Goal: Browse casually

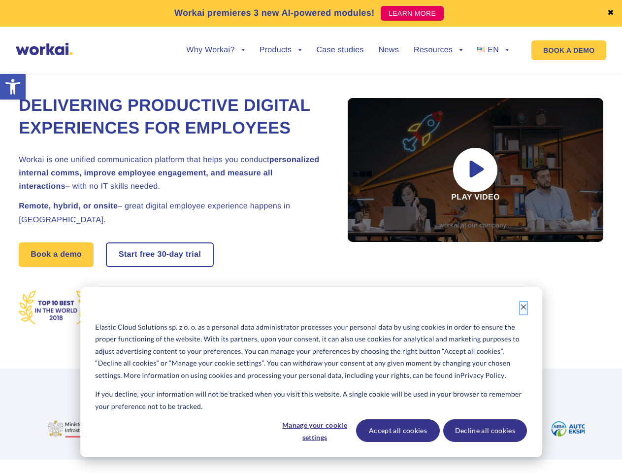
click at [524, 308] on icon "Dismiss cookie banner" at bounding box center [523, 306] width 7 height 7
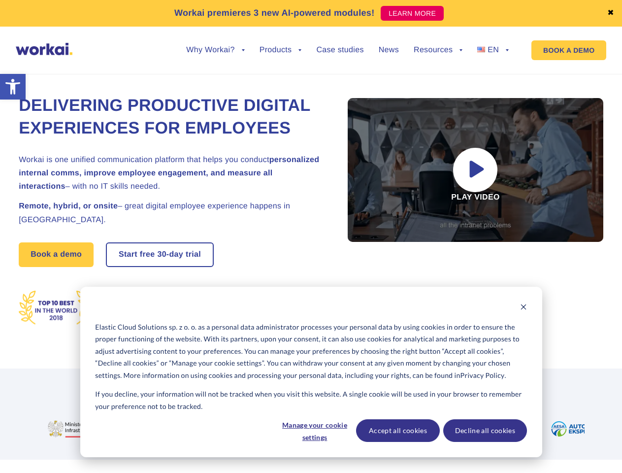
click at [314, 431] on img at bounding box center [287, 428] width 91 height 17
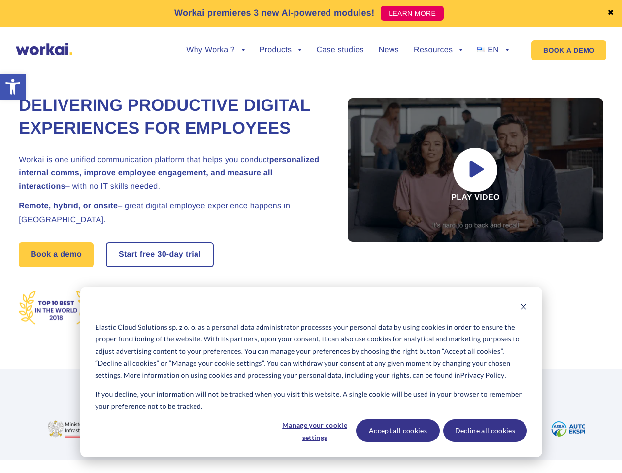
click at [397, 431] on img at bounding box center [398, 428] width 91 height 17
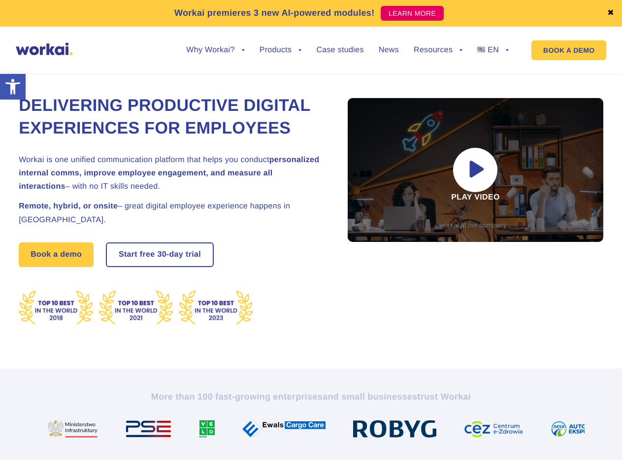
click at [485, 431] on img at bounding box center [497, 428] width 67 height 17
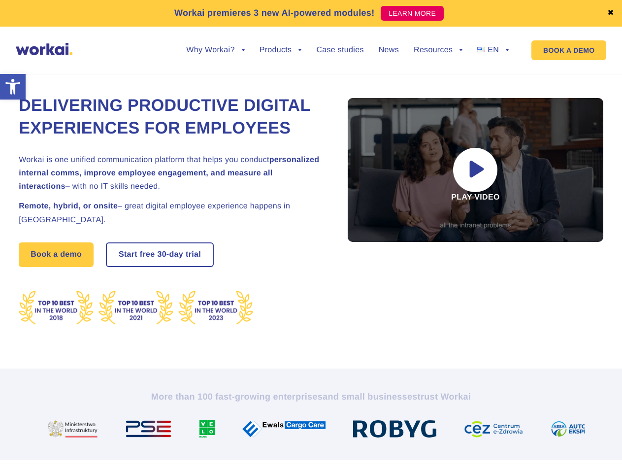
click at [611, 13] on link "✖" at bounding box center [610, 13] width 7 height 8
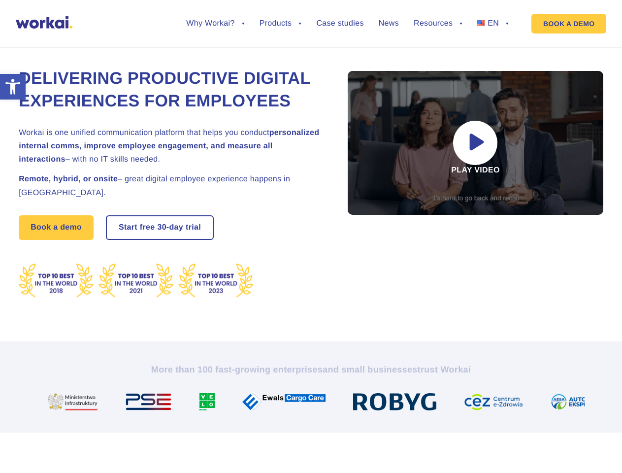
click at [215, 58] on div "Delivering Productive Digital Experiences for Employees Workai is one unified c…" at bounding box center [311, 183] width 585 height 317
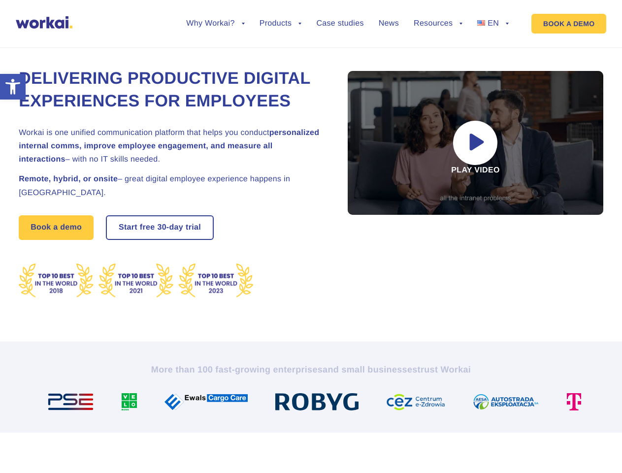
click at [215, 50] on div "Delivering Productive Digital Experiences for Employees Workai is one unified c…" at bounding box center [311, 183] width 585 height 317
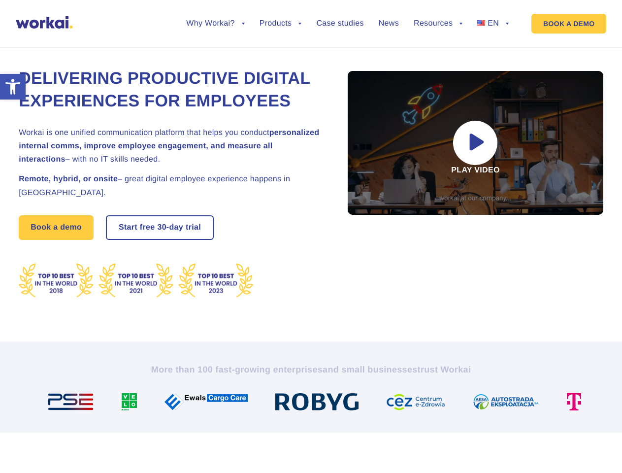
click at [281, 58] on div "Delivering Productive Digital Experiences for Employees Workai is one unified c…" at bounding box center [311, 183] width 585 height 317
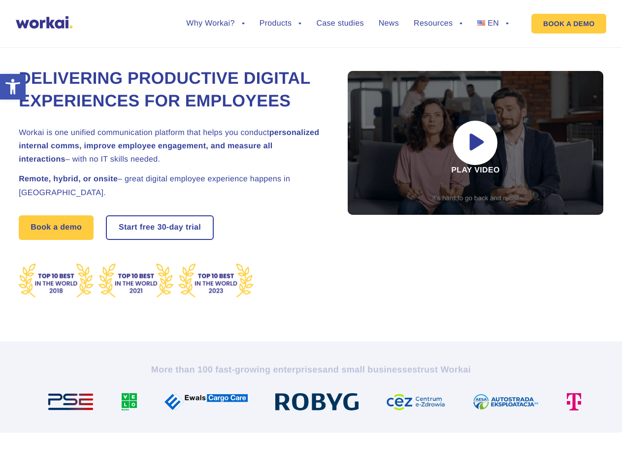
click at [438, 58] on div "Delivering Productive Digital Experiences for Employees Workai is one unified c…" at bounding box center [311, 183] width 585 height 317
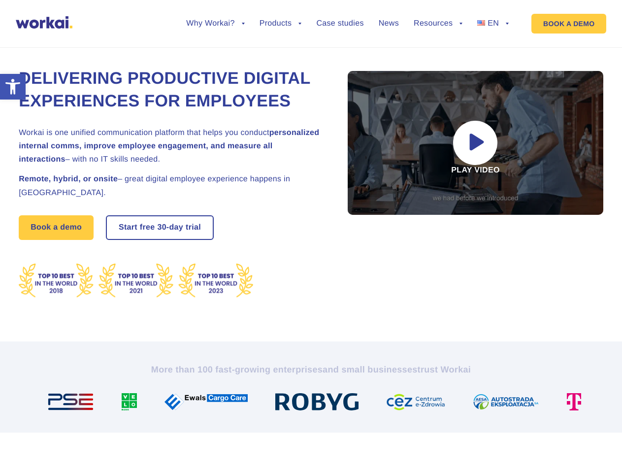
click at [438, 50] on div "Delivering Productive Digital Experiences for Employees Workai is one unified c…" at bounding box center [311, 183] width 585 height 317
